Goal: Task Accomplishment & Management: Use online tool/utility

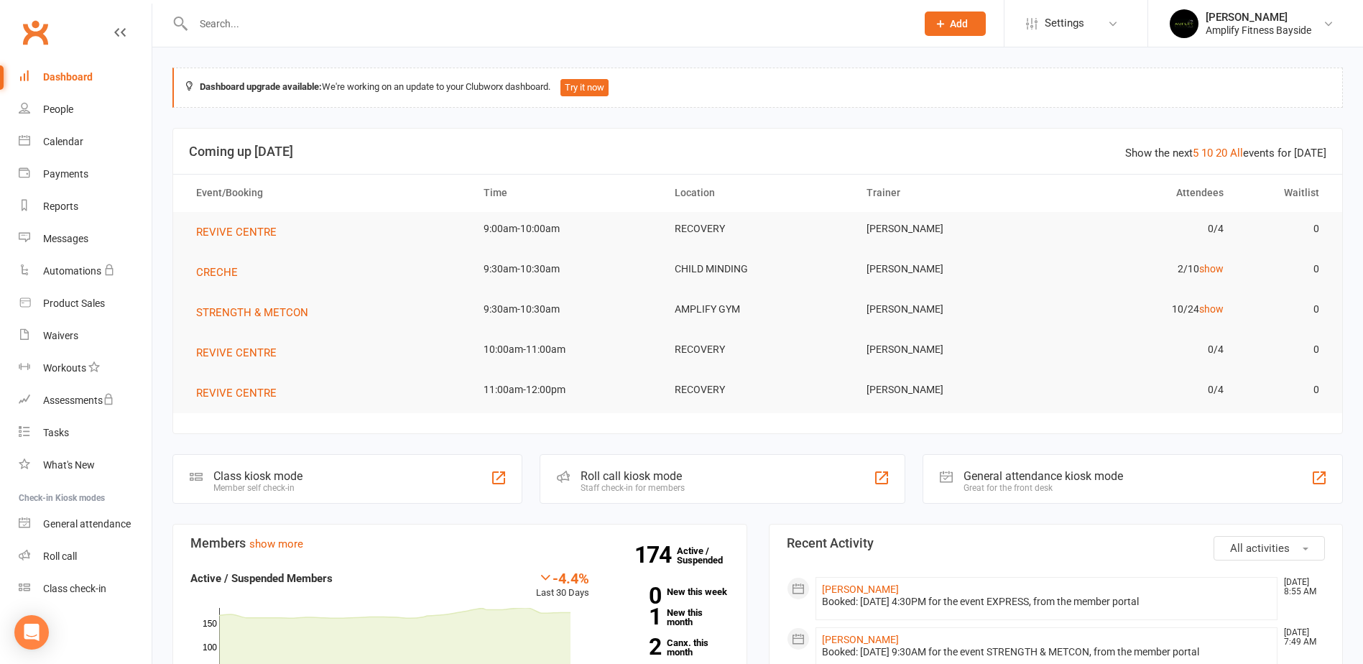
click at [272, 471] on div "Class kiosk mode" at bounding box center [257, 476] width 89 height 14
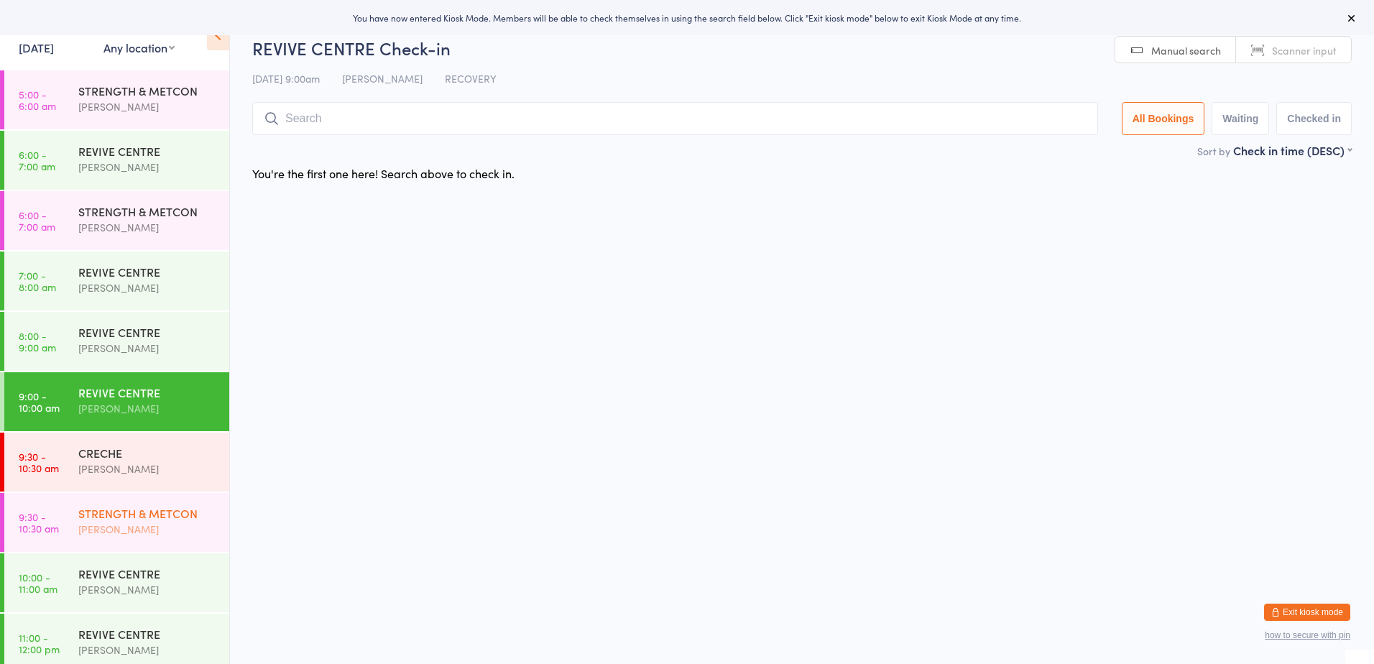
click at [144, 495] on div "STRENGTH & METCON [PERSON_NAME]" at bounding box center [153, 521] width 151 height 57
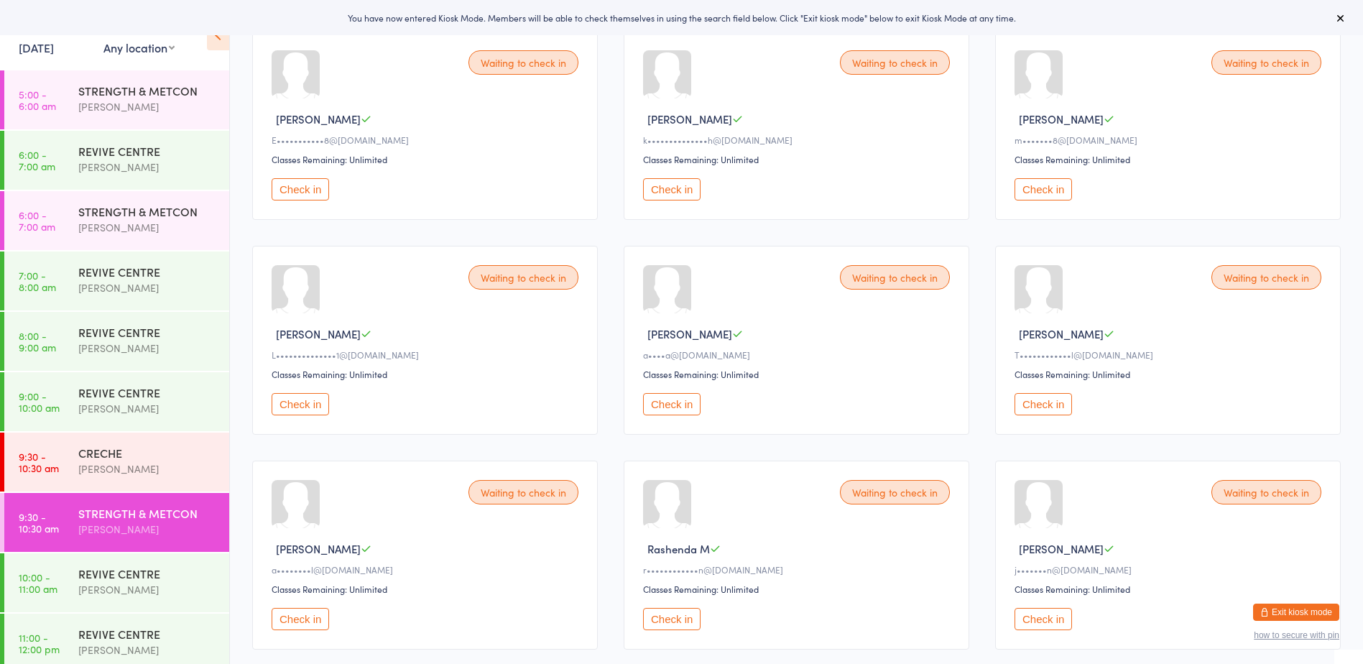
scroll to position [144, 0]
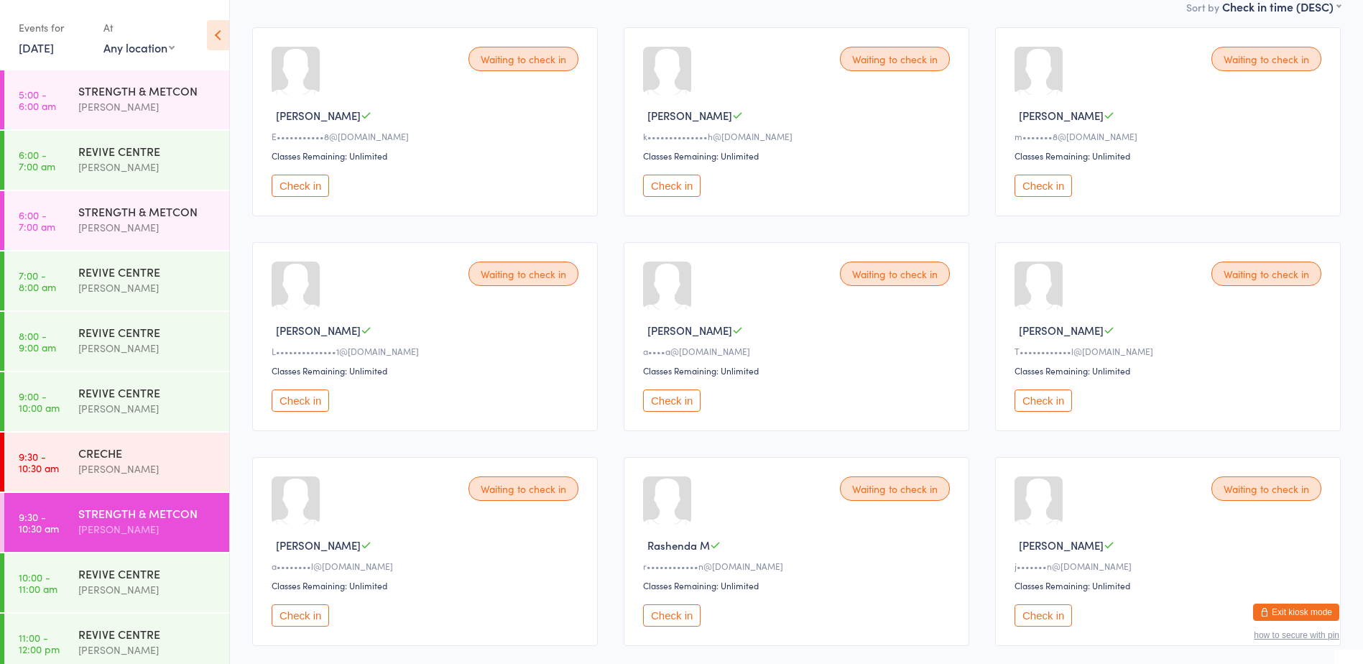
click at [1053, 186] on button "Check in" at bounding box center [1043, 186] width 57 height 22
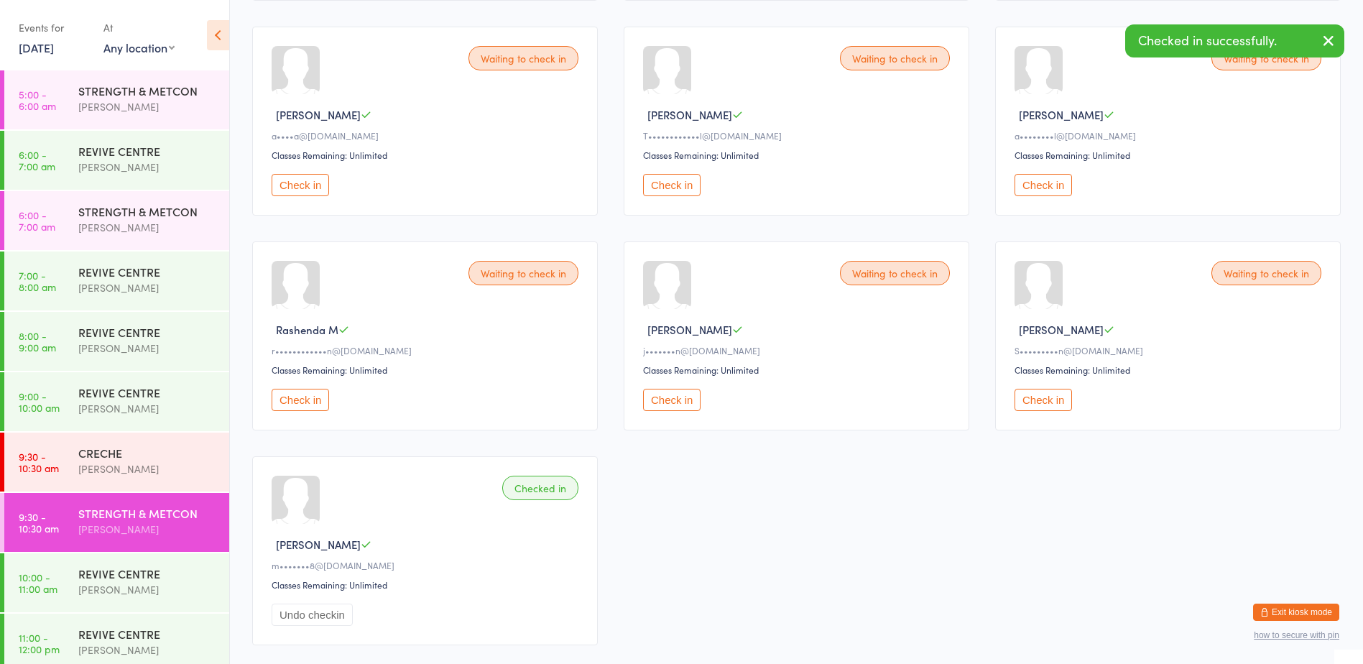
scroll to position [431, 0]
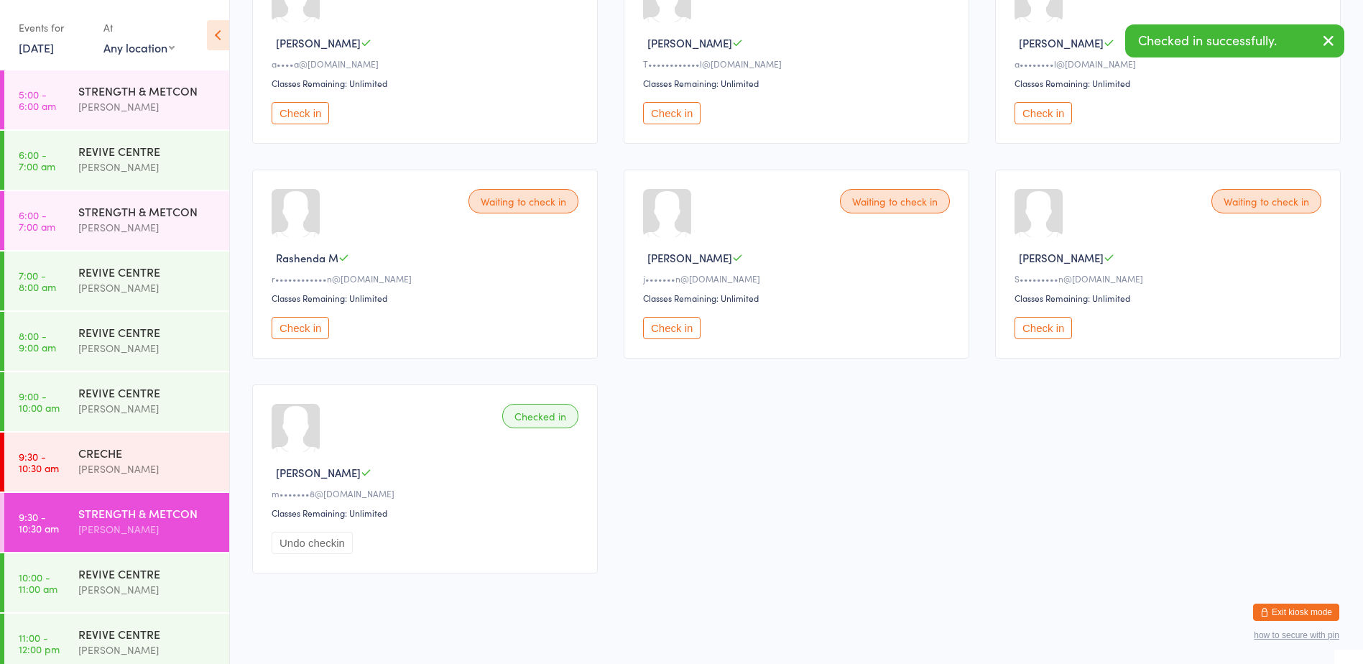
click at [1039, 332] on button "Check in" at bounding box center [1043, 328] width 57 height 22
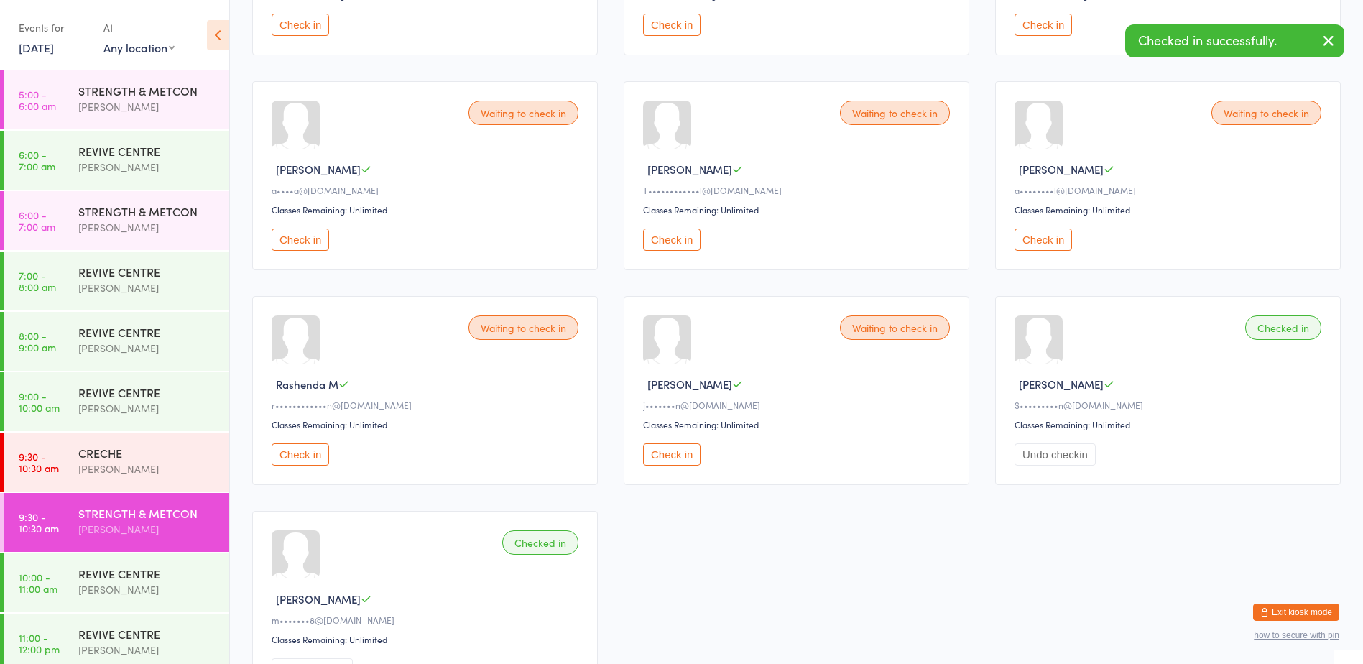
scroll to position [287, 0]
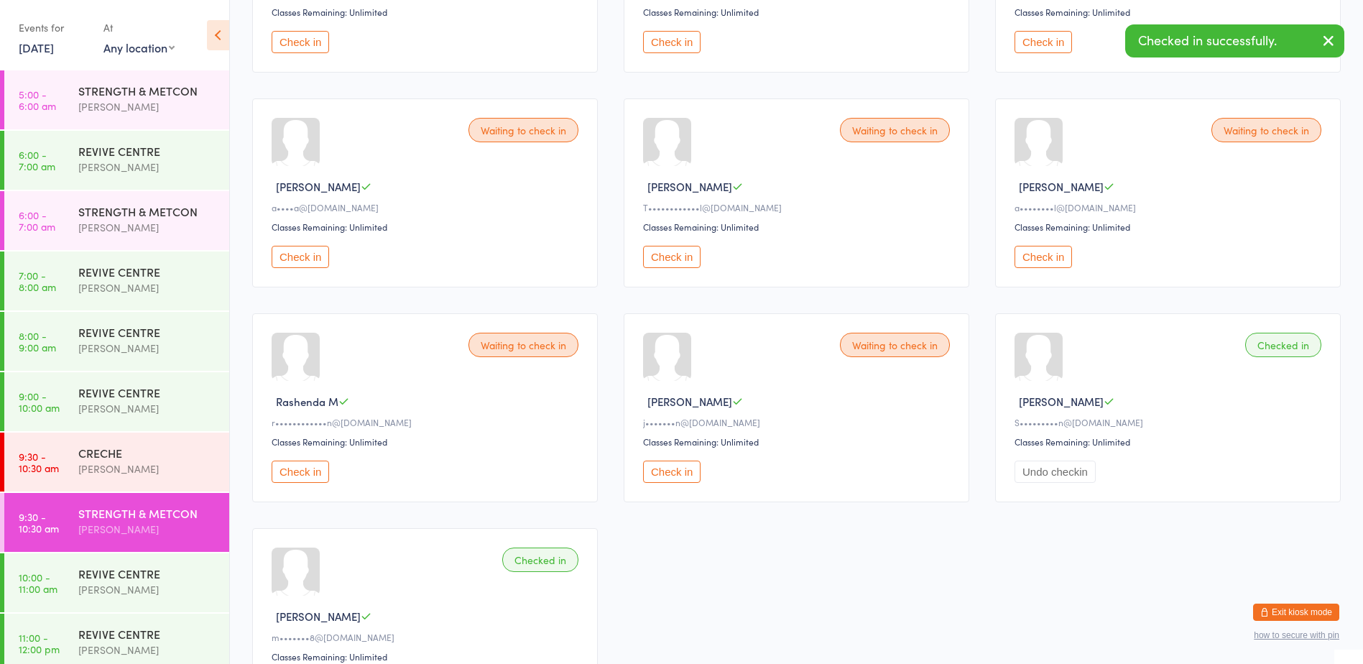
click at [1031, 257] on button "Check in" at bounding box center [1043, 257] width 57 height 22
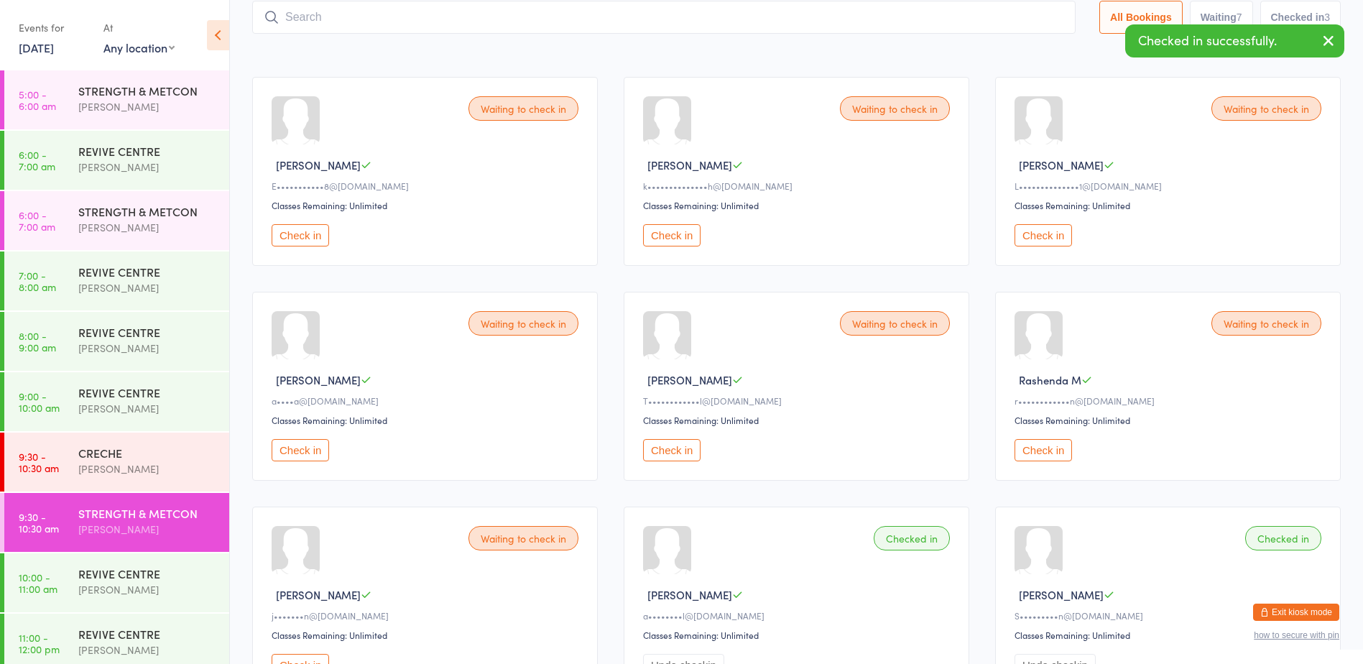
scroll to position [72, 0]
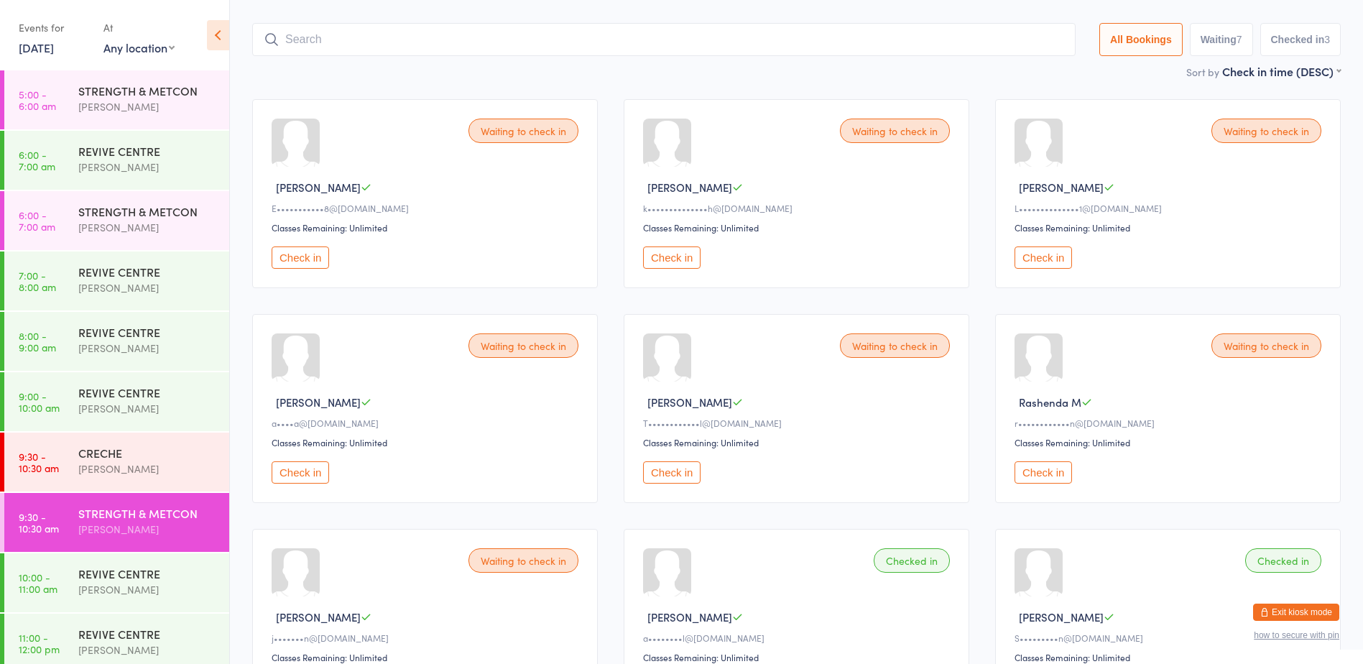
click at [1031, 265] on button "Check in" at bounding box center [1043, 257] width 57 height 22
click at [678, 466] on button "Check in" at bounding box center [671, 472] width 57 height 22
click at [672, 468] on button "Check in" at bounding box center [671, 472] width 57 height 22
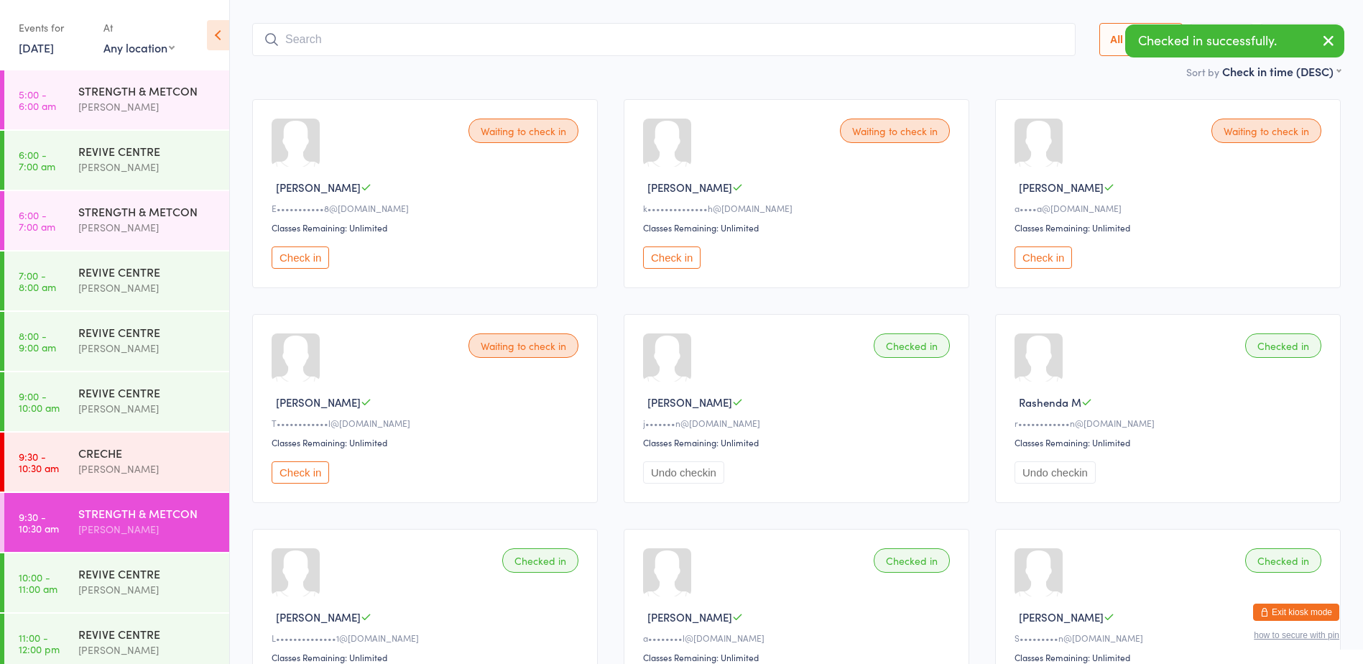
click at [1034, 254] on button "Check in" at bounding box center [1043, 257] width 57 height 22
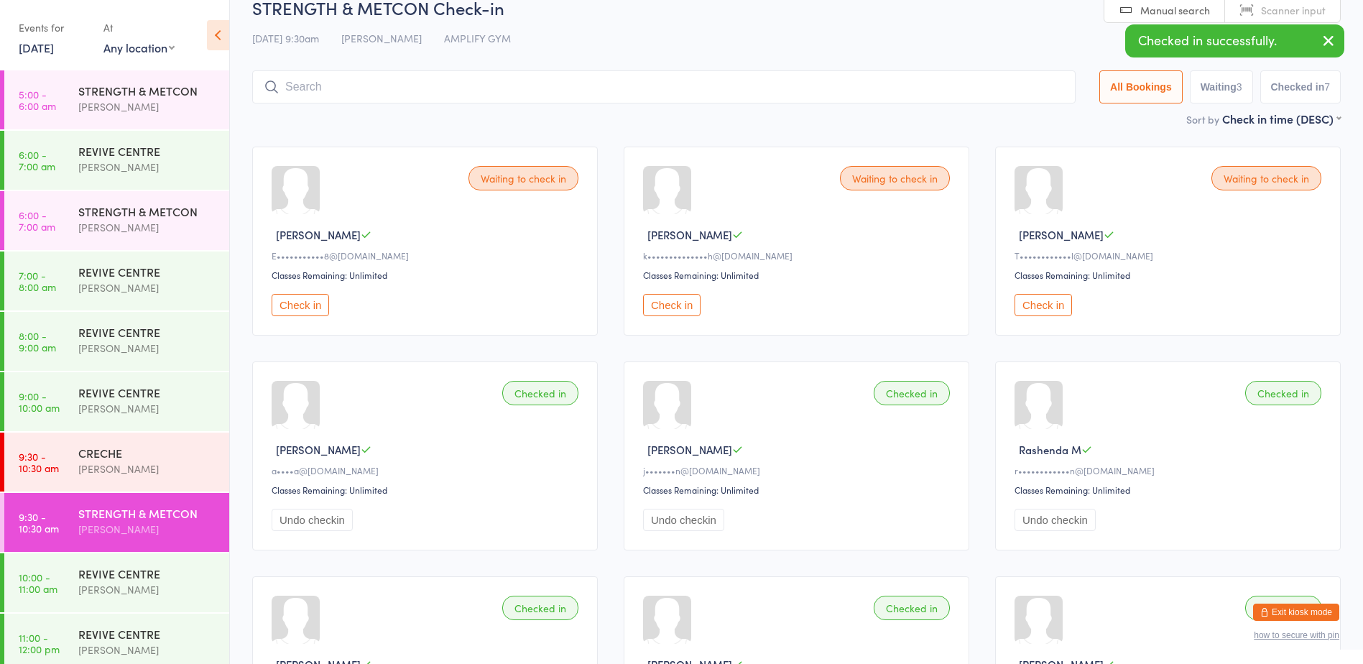
scroll to position [0, 0]
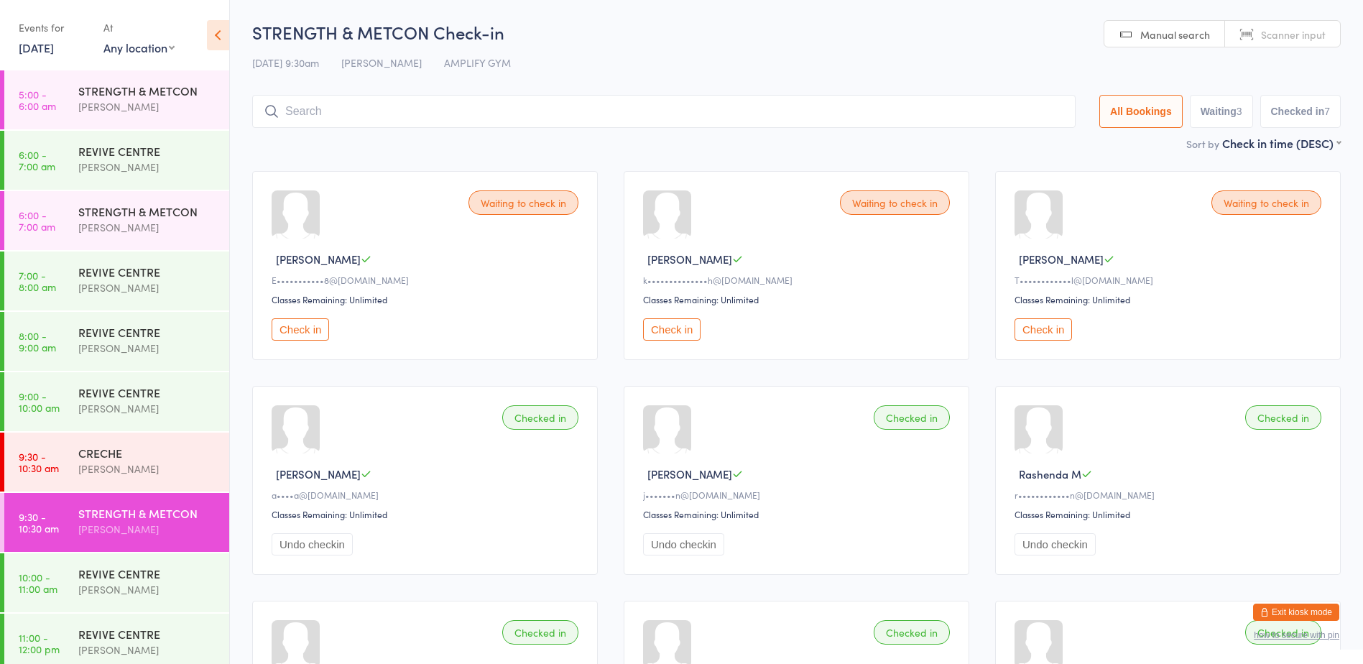
click at [305, 315] on div "Waiting to check in [PERSON_NAME] C E•••••••••••8@[DOMAIN_NAME] Classes Remaini…" at bounding box center [425, 265] width 346 height 189
click at [307, 334] on button "Check in" at bounding box center [300, 329] width 57 height 22
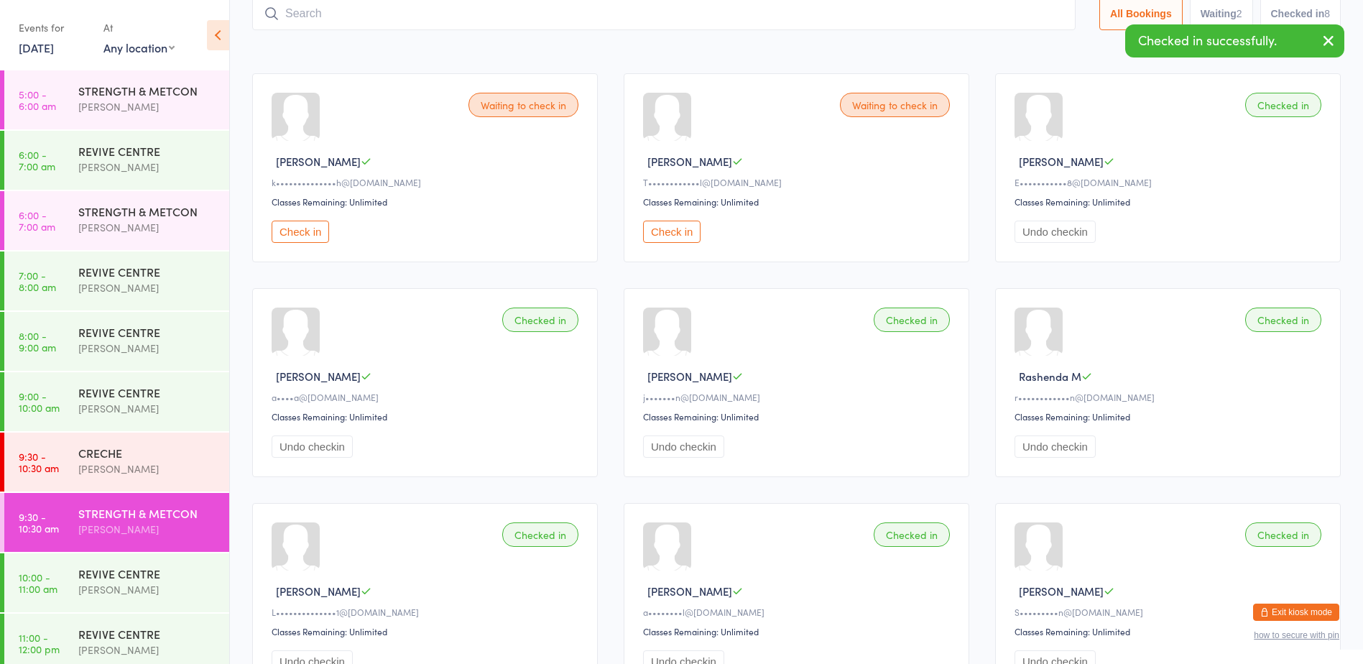
scroll to position [72, 0]
